Goal: Transaction & Acquisition: Purchase product/service

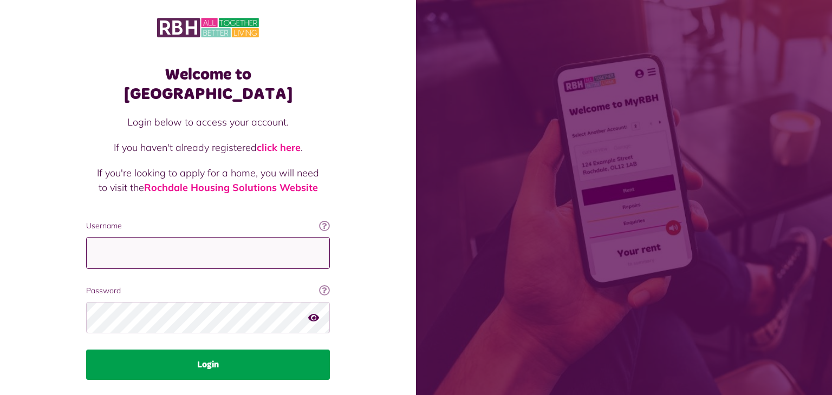
type input "**********"
click at [240, 350] on button "Login" at bounding box center [208, 365] width 244 height 30
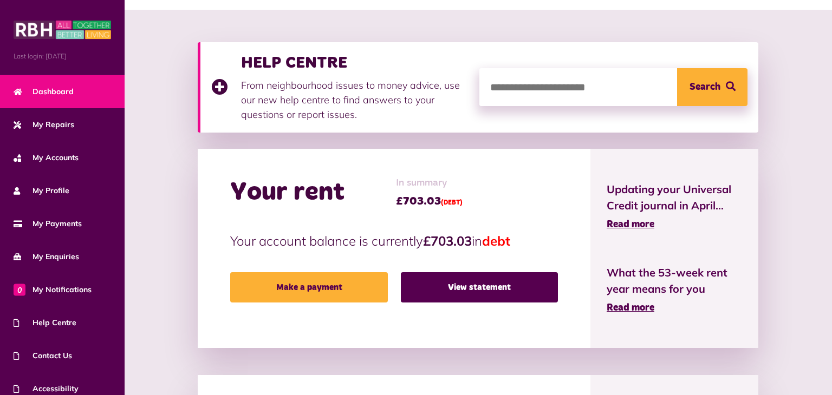
scroll to position [123, 0]
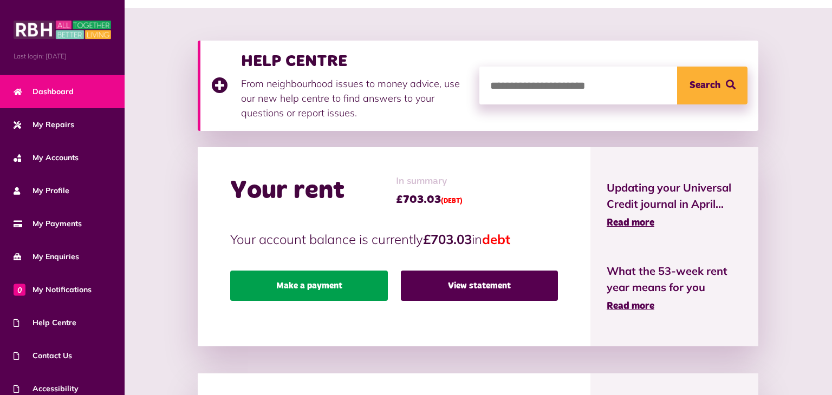
click at [336, 292] on link "Make a payment" at bounding box center [308, 286] width 157 height 30
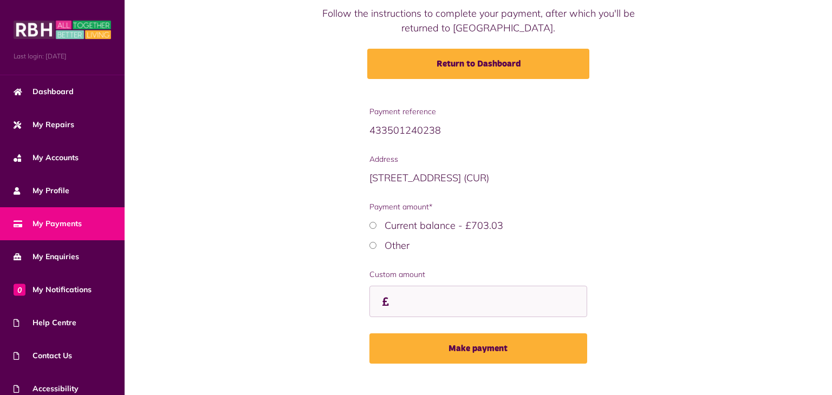
scroll to position [100, 0]
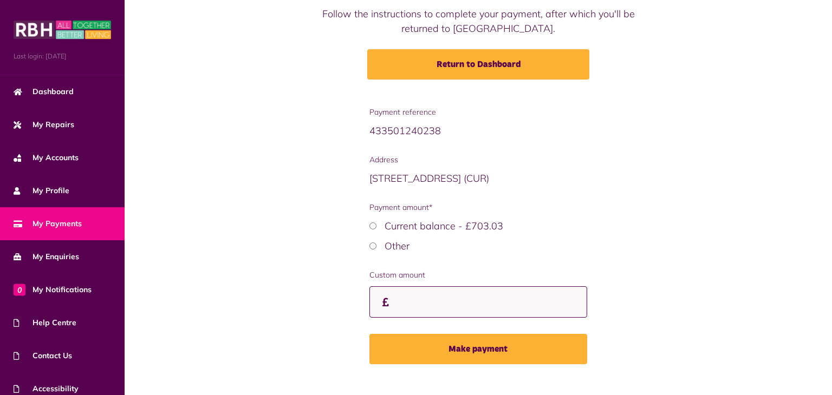
click at [428, 290] on input "Custom amount" at bounding box center [478, 302] width 218 height 32
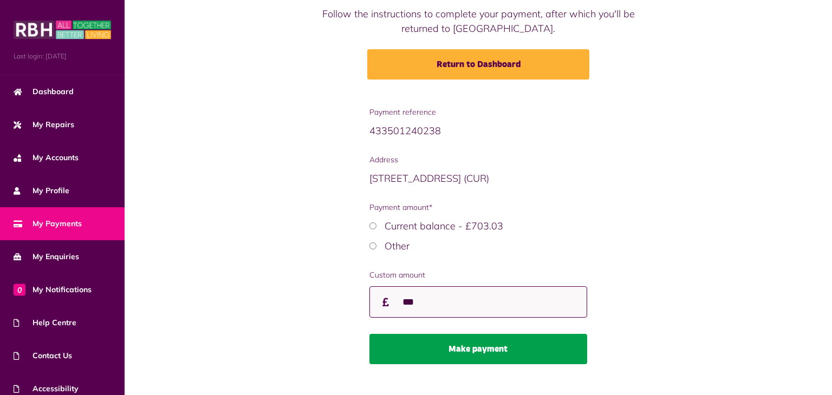
type input "***"
click at [508, 350] on button "Make payment" at bounding box center [478, 349] width 218 height 30
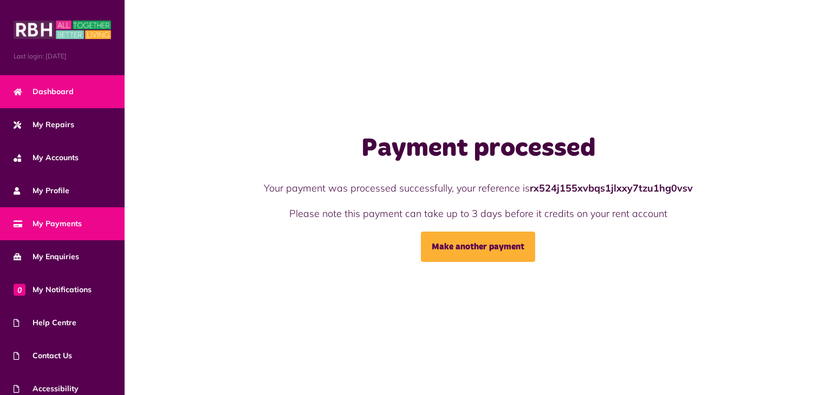
click at [54, 92] on span "Dashboard" at bounding box center [44, 91] width 60 height 11
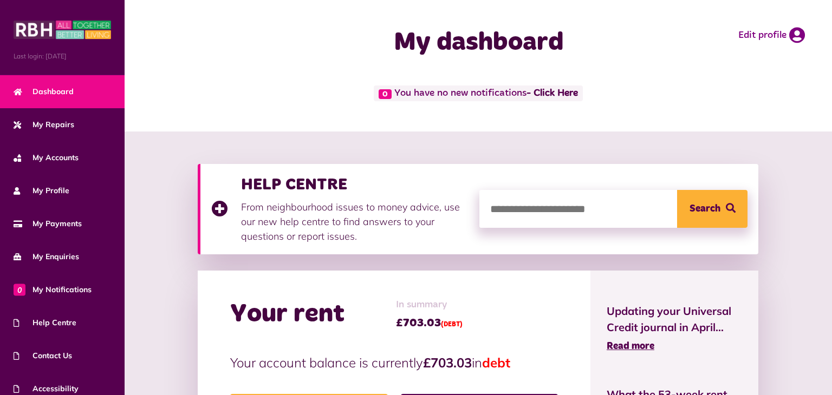
scroll to position [44, 0]
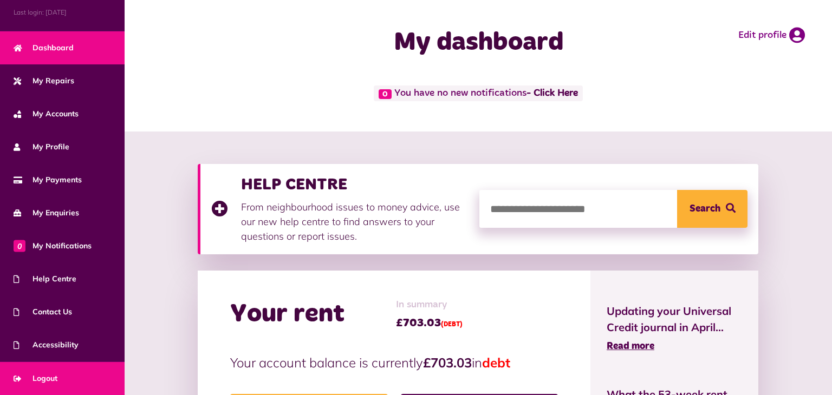
click at [57, 378] on span "Logout" at bounding box center [36, 378] width 44 height 11
